Goal: Task Accomplishment & Management: Use online tool/utility

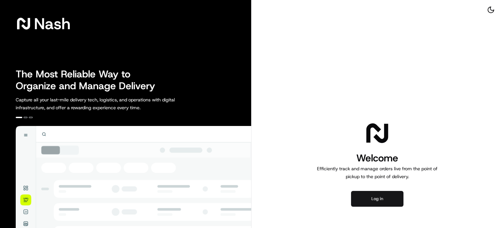
click at [376, 206] on button "Log in" at bounding box center [377, 199] width 52 height 16
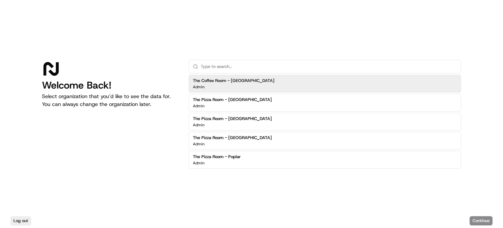
click at [227, 81] on h2 "The Coffee Room - [GEOGRAPHIC_DATA]" at bounding box center [234, 81] width 82 height 6
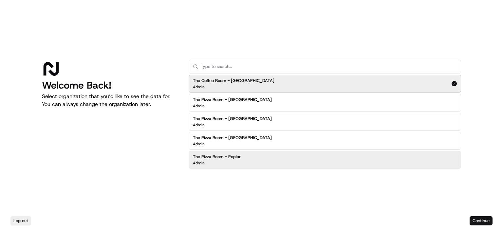
click at [475, 220] on button "Continue" at bounding box center [481, 220] width 23 height 9
